Goal: Information Seeking & Learning: Learn about a topic

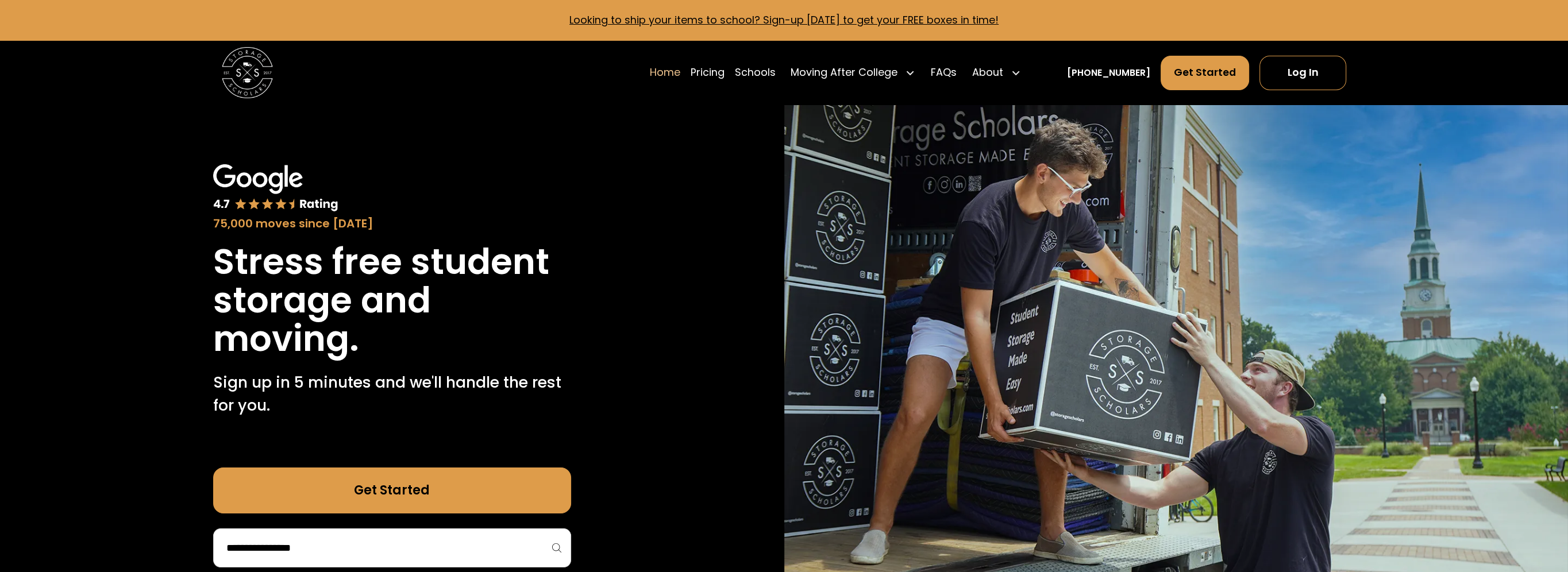
click at [377, 547] on input "search" at bounding box center [393, 548] width 334 height 19
type input "**********"
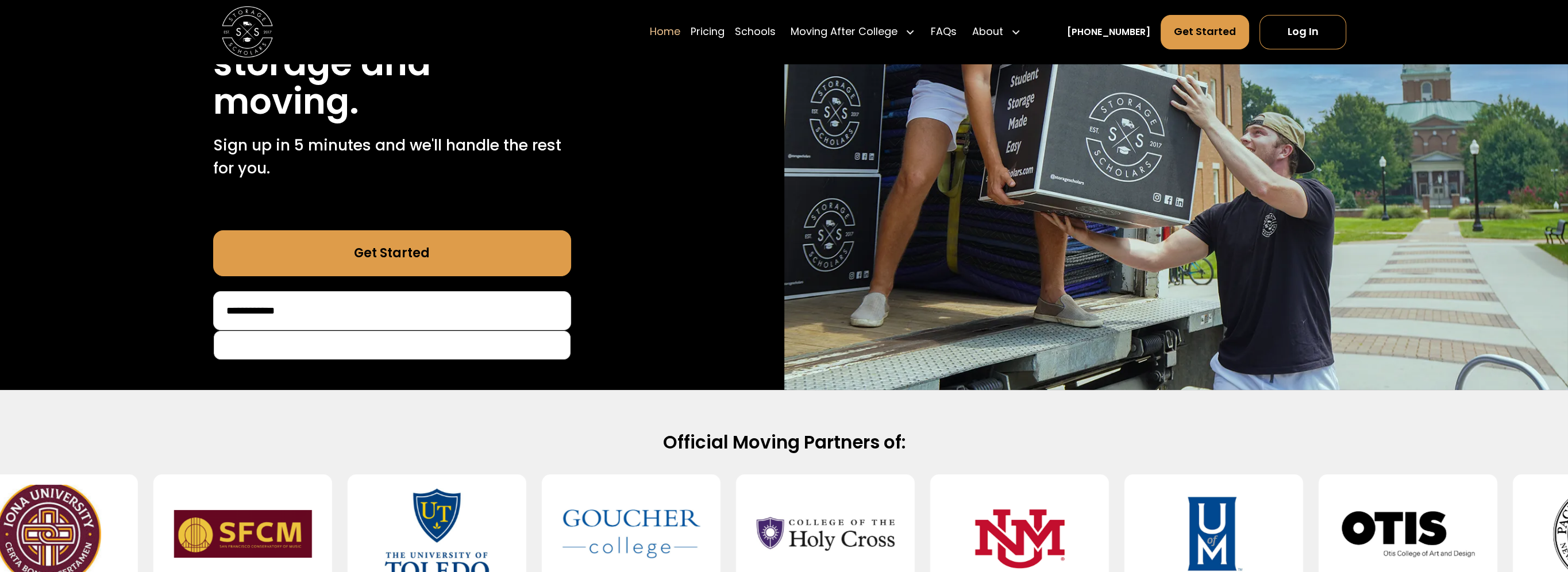
scroll to position [287, 0]
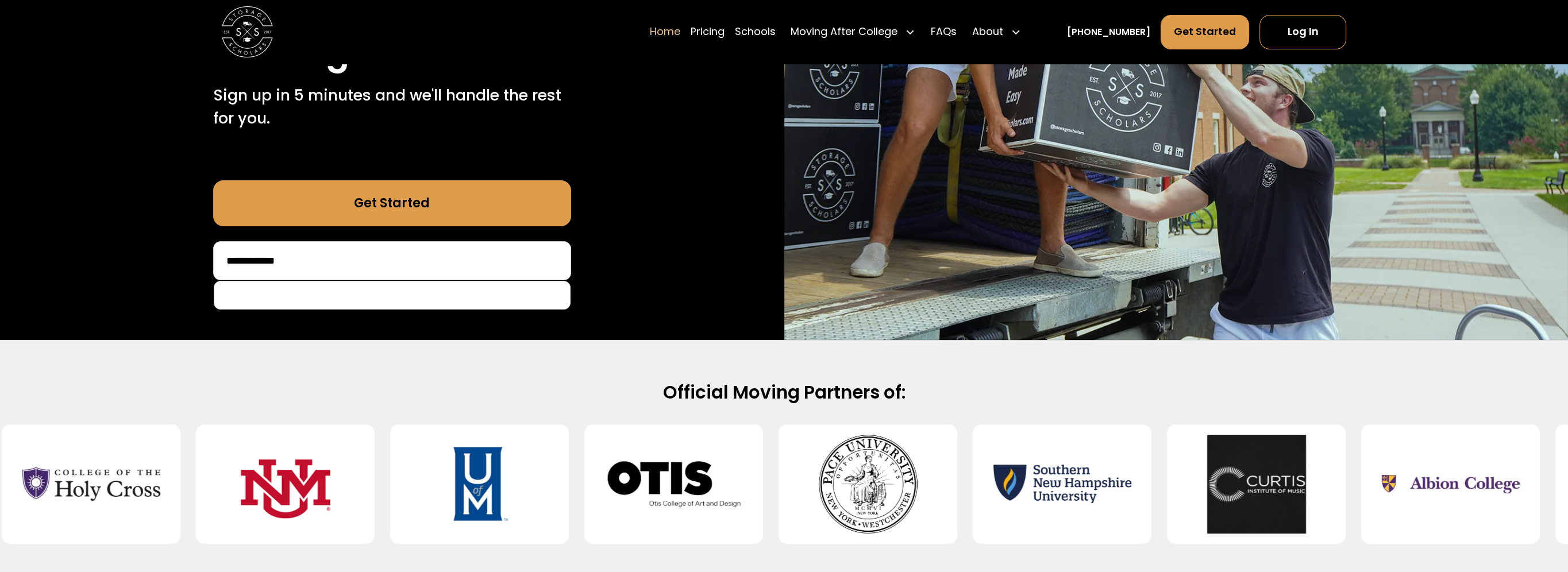
drag, startPoint x: 345, startPoint y: 253, endPoint x: 216, endPoint y: 248, distance: 129.1
click at [216, 248] on div "**********" at bounding box center [392, 261] width 358 height 39
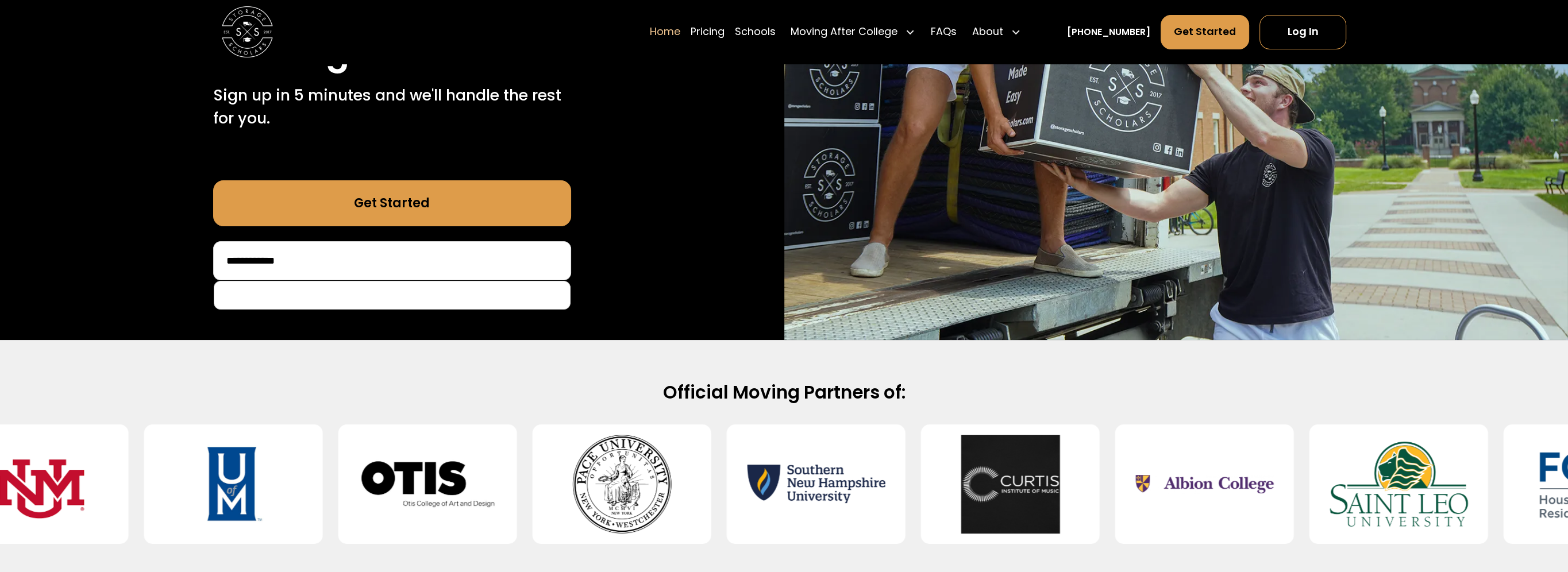
click at [375, 201] on link "Get Started" at bounding box center [392, 203] width 358 height 46
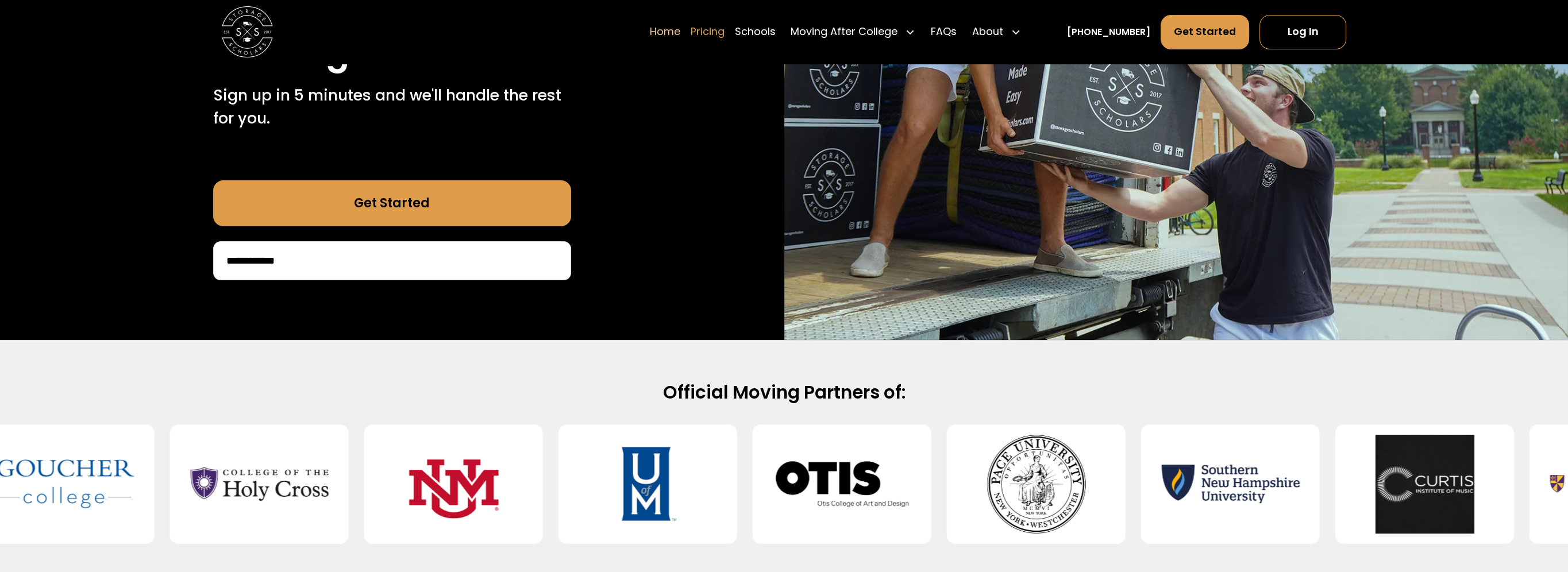
click at [725, 28] on link "Pricing" at bounding box center [707, 31] width 34 height 35
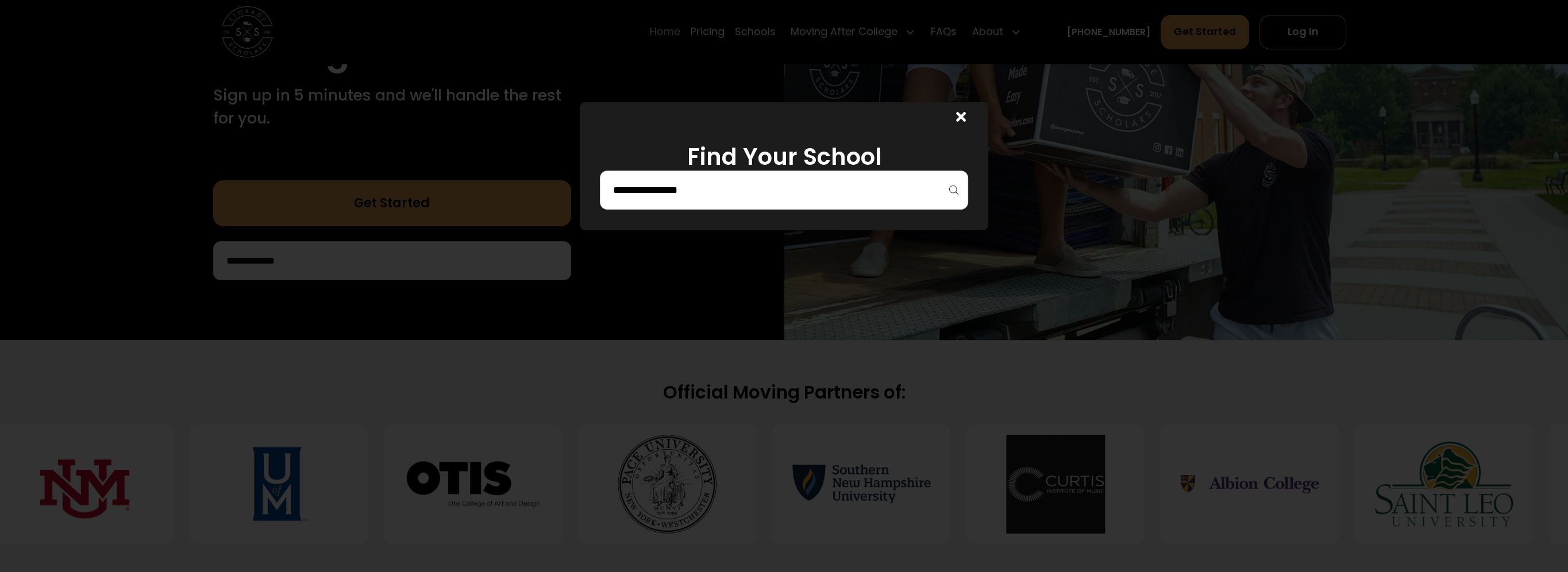
click at [708, 186] on input "search" at bounding box center [784, 190] width 344 height 19
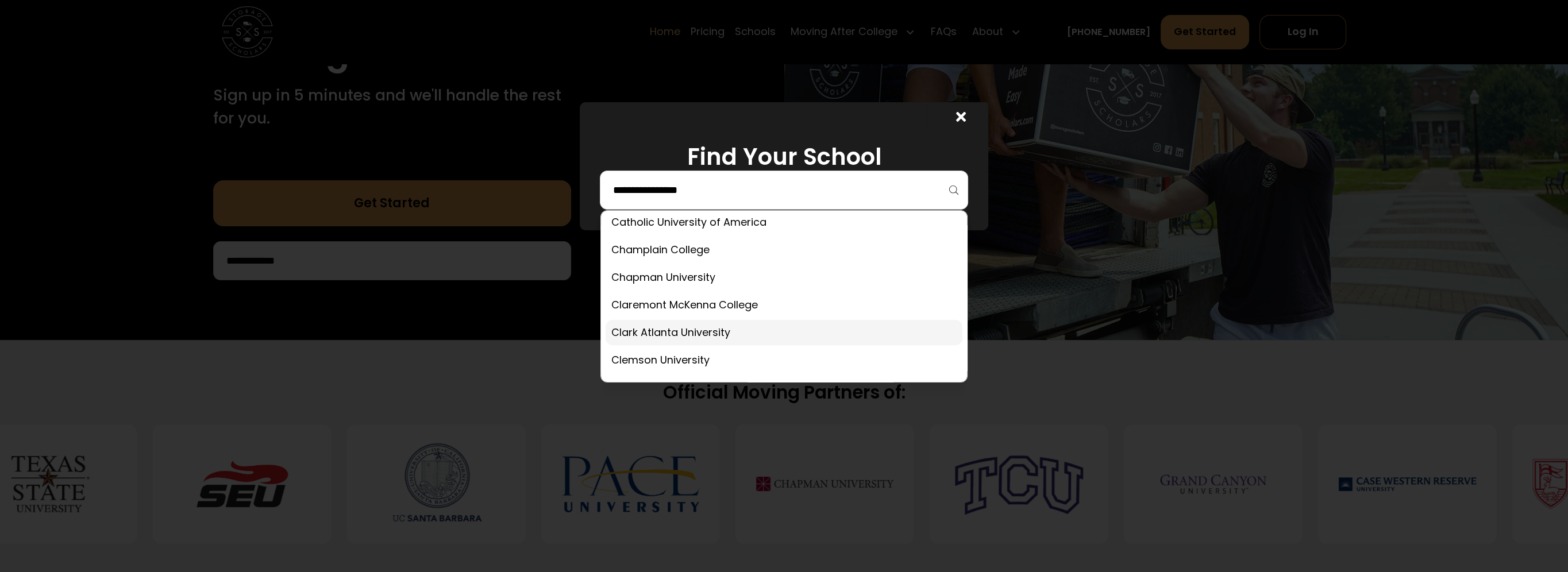
scroll to position [919, 0]
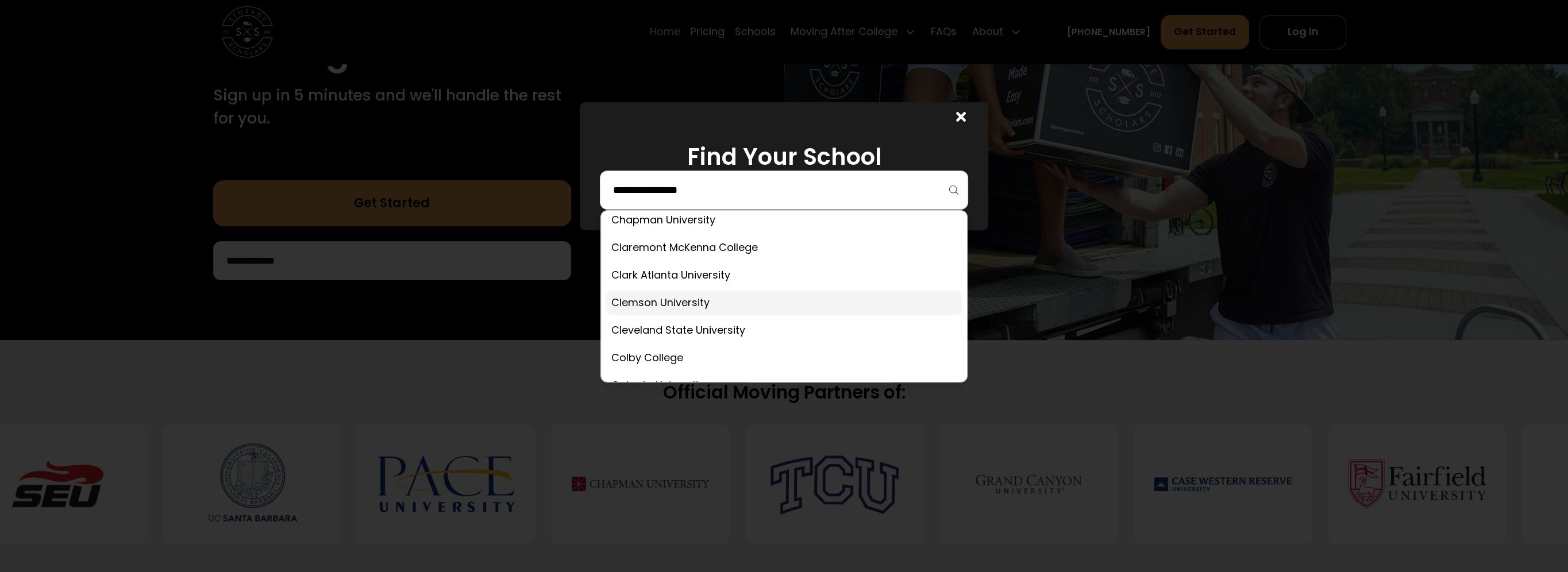
click at [646, 305] on link at bounding box center [784, 303] width 356 height 25
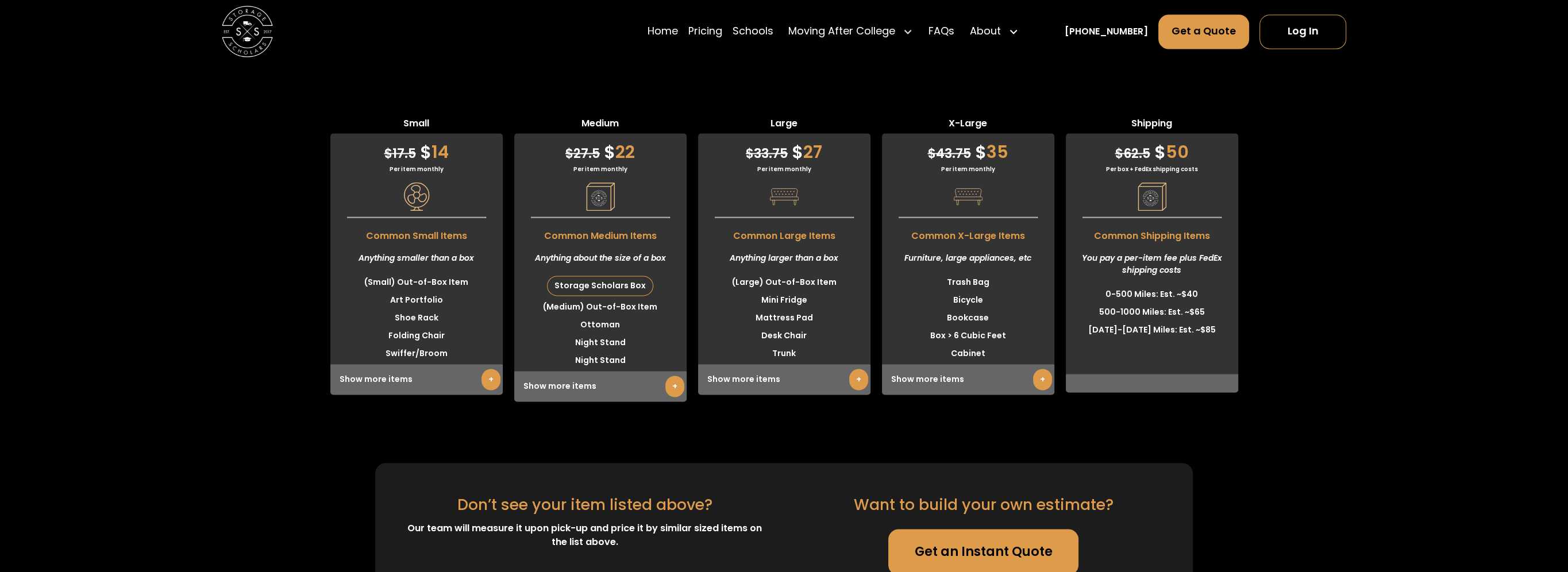
scroll to position [3223, 0]
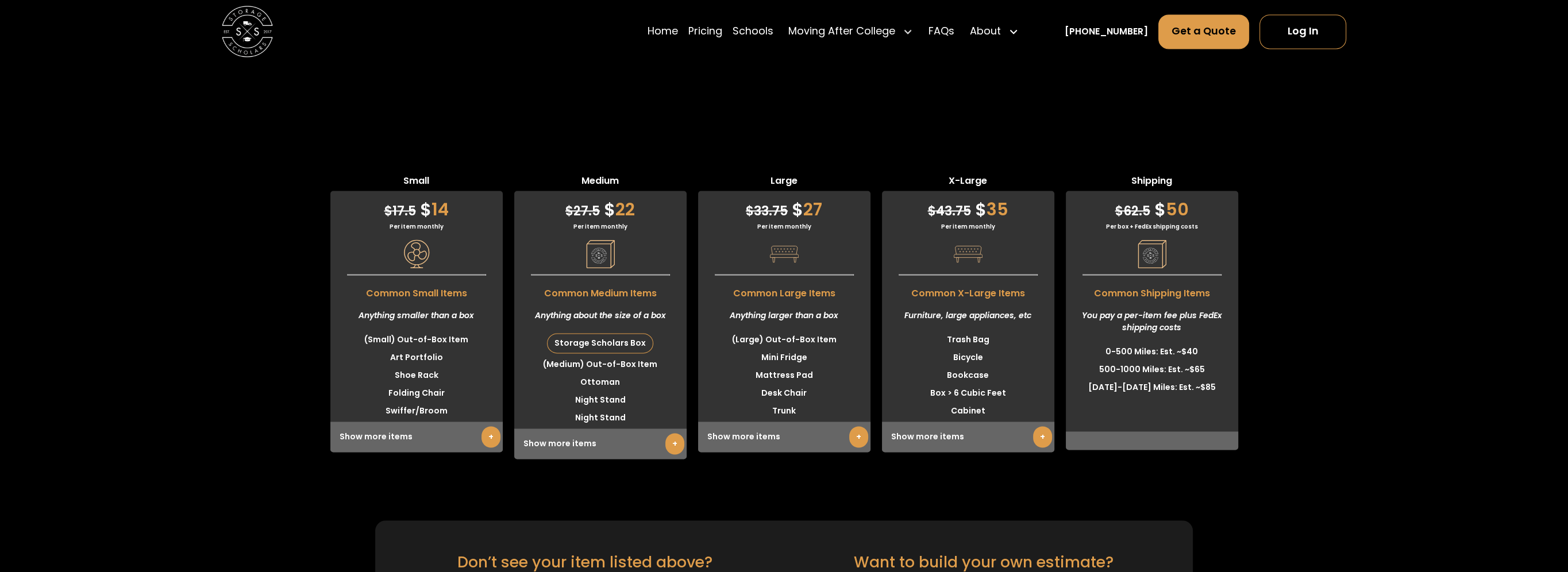
click at [1040, 442] on link "+" at bounding box center [1042, 436] width 19 height 22
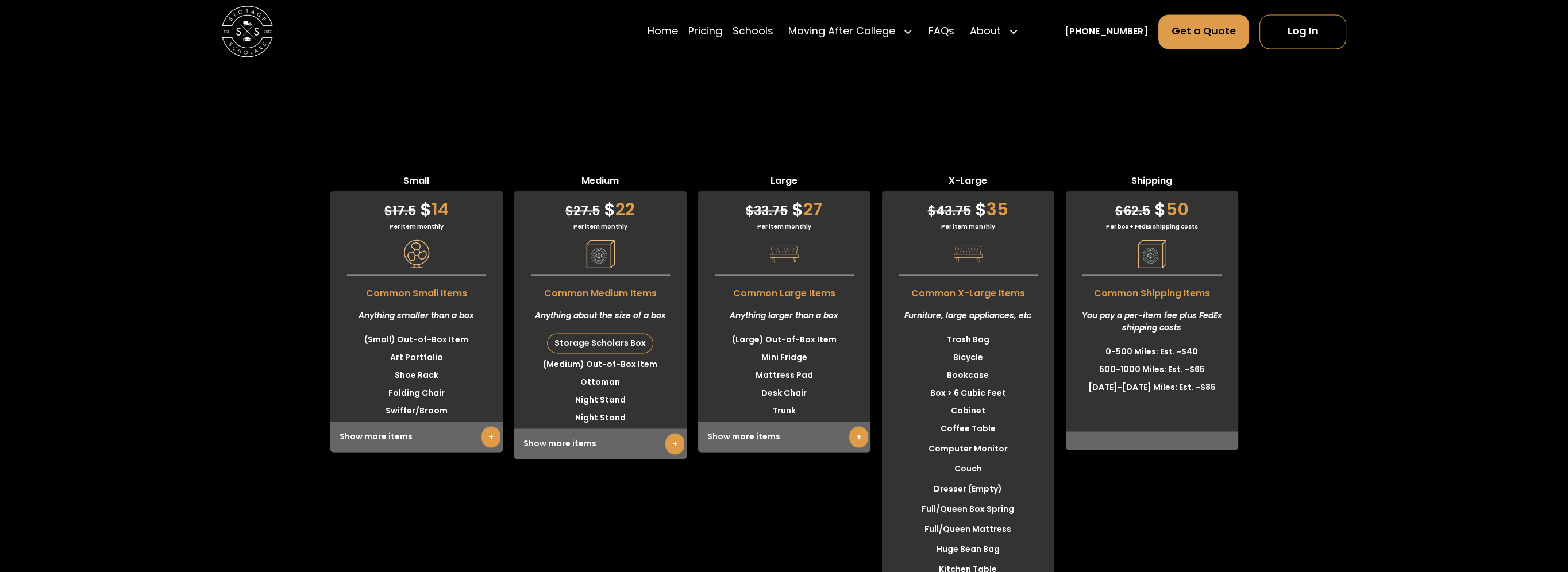
click at [852, 443] on link "+" at bounding box center [859, 436] width 19 height 22
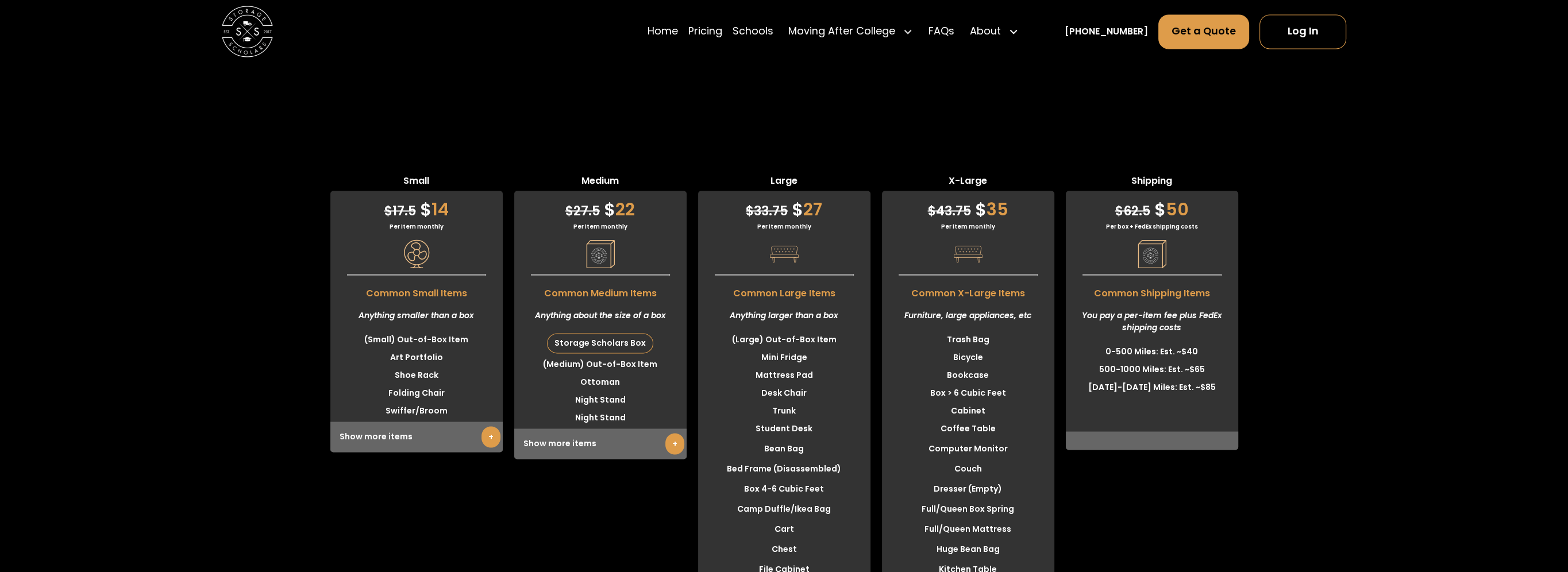
click at [671, 443] on link "+" at bounding box center [675, 443] width 19 height 22
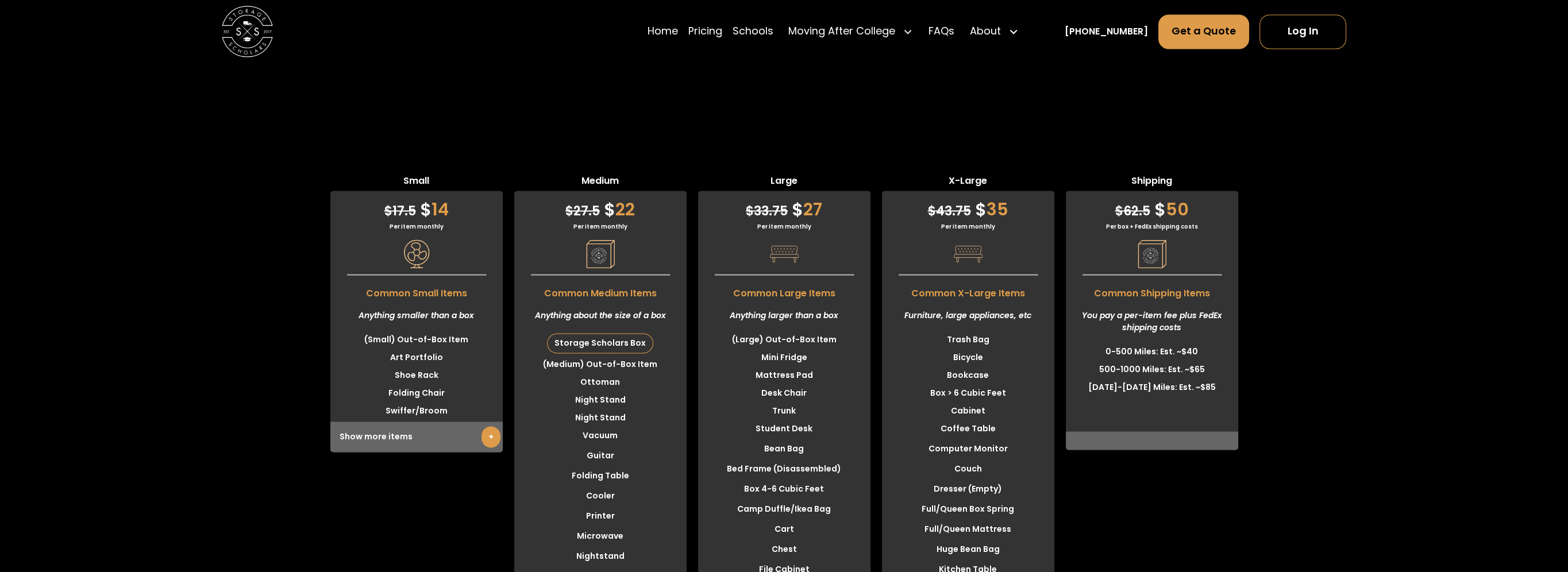
click at [489, 438] on link "+" at bounding box center [491, 436] width 19 height 22
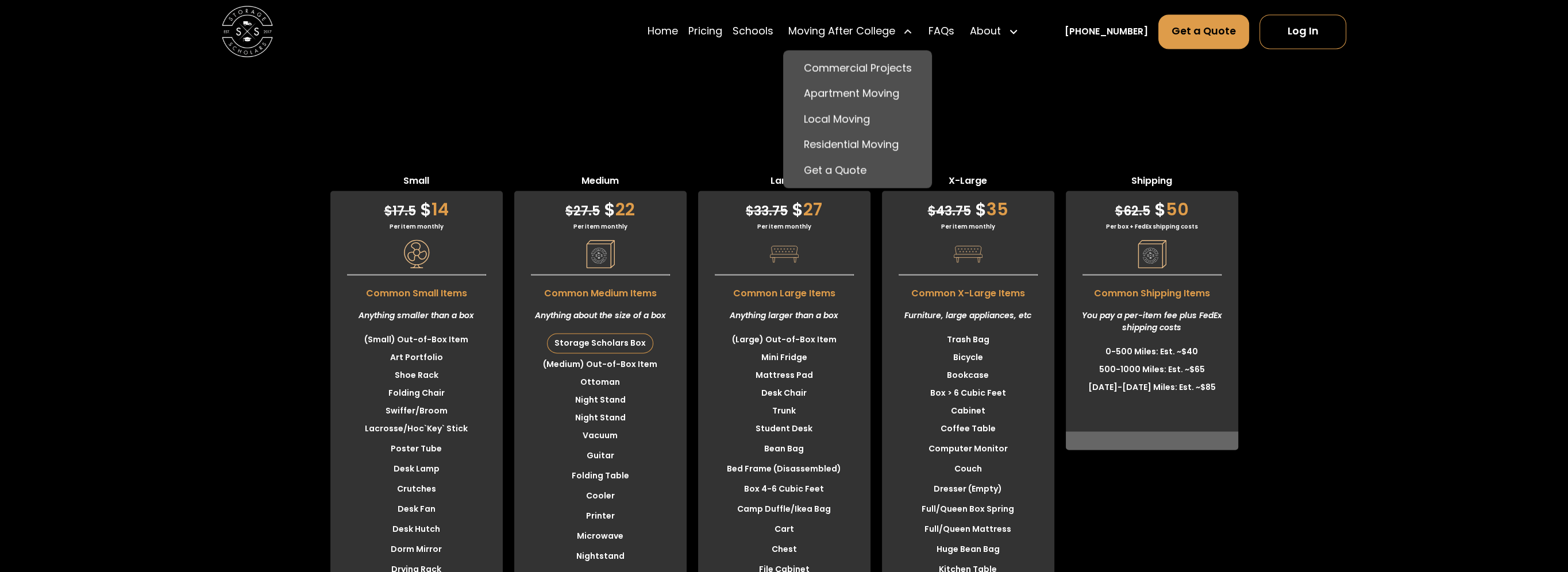
click at [872, 38] on div "Moving After College" at bounding box center [842, 32] width 107 height 15
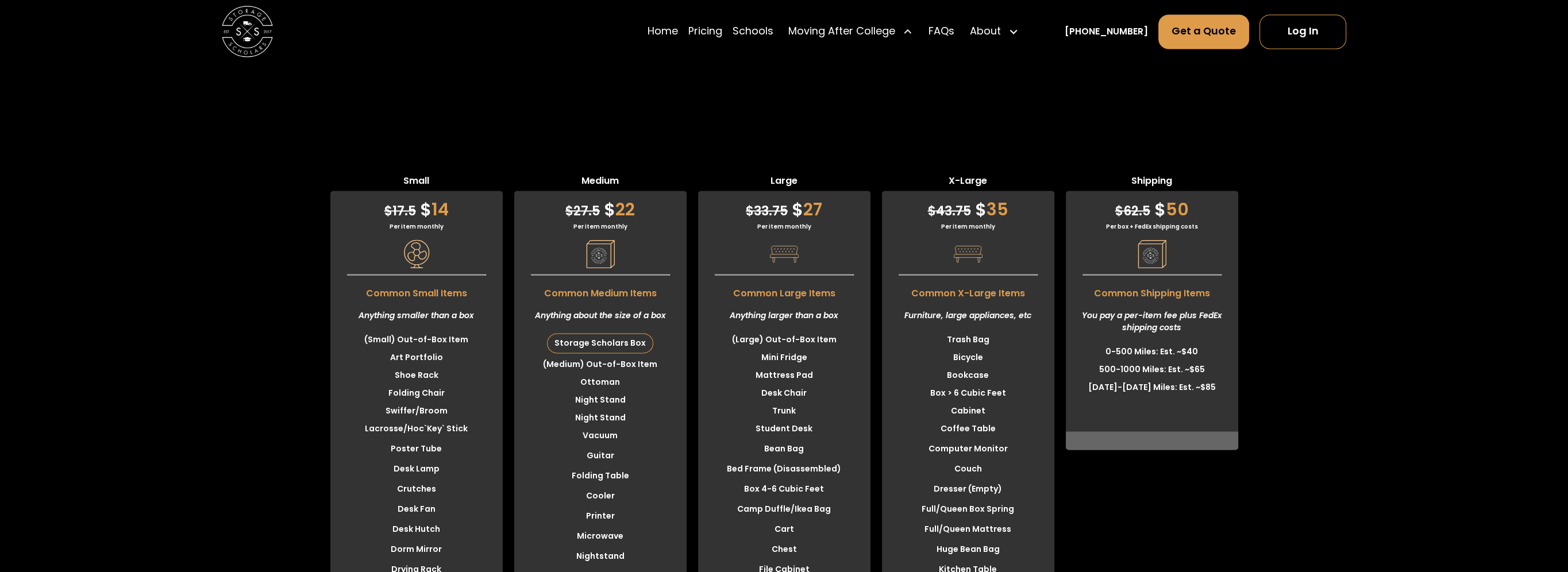
click at [895, 31] on div "Moving After College" at bounding box center [842, 32] width 107 height 15
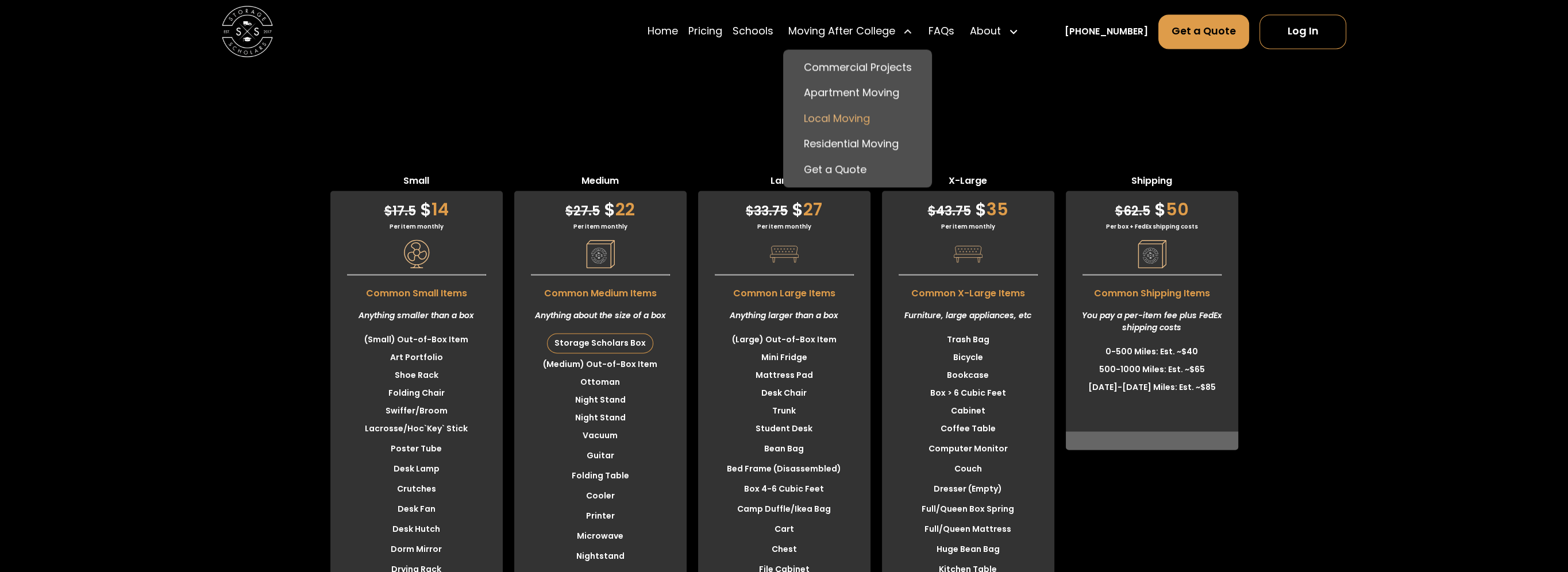
click at [859, 111] on link "Local Moving" at bounding box center [857, 119] width 139 height 25
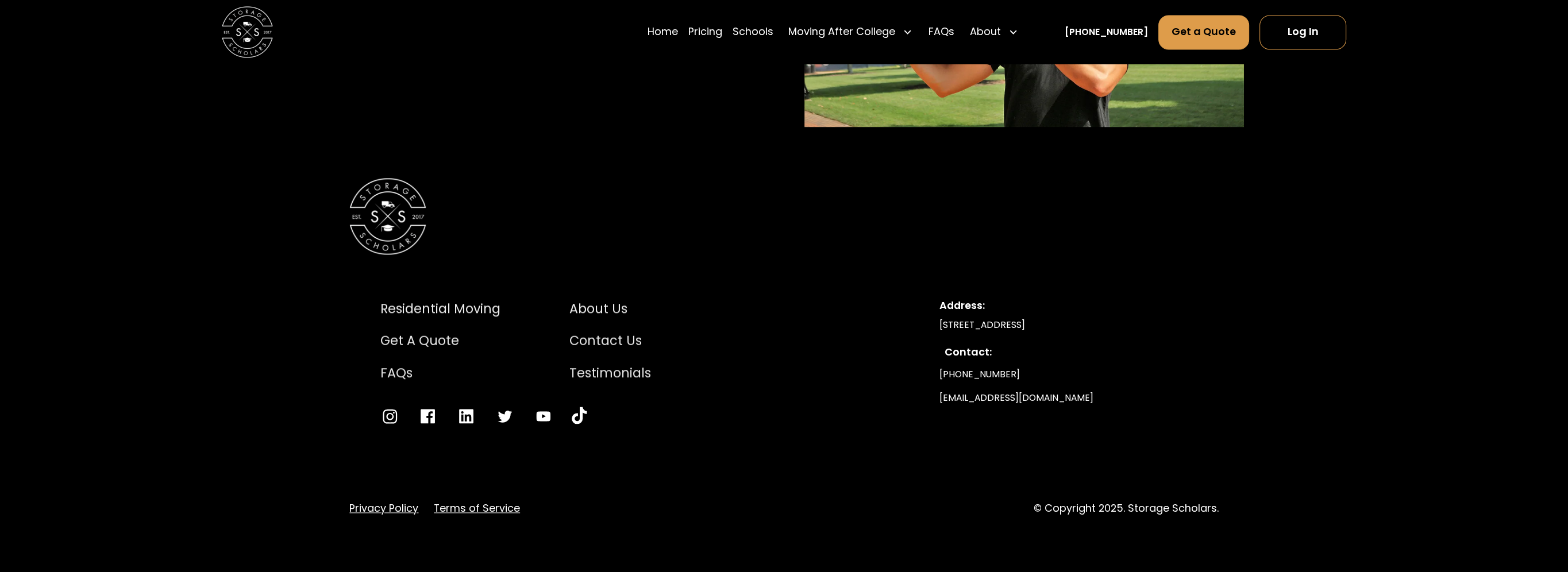
scroll to position [3261, 0]
